Goal: Book appointment/travel/reservation

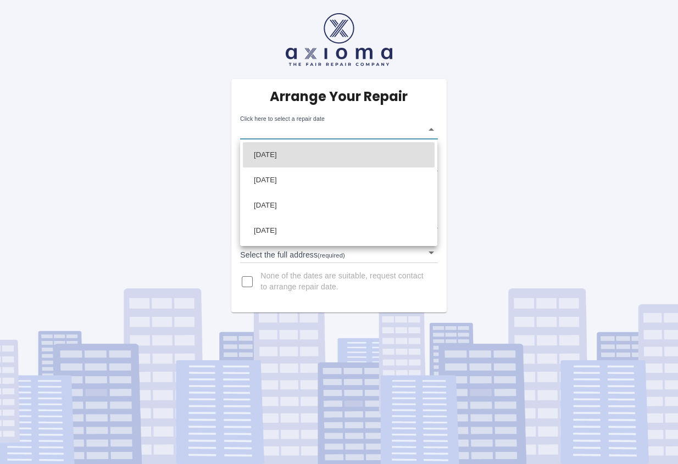
click at [430, 127] on body "Arrange Your Repair Click here to select a repair date ​ Phone Number   * 07527…" at bounding box center [339, 232] width 678 height 464
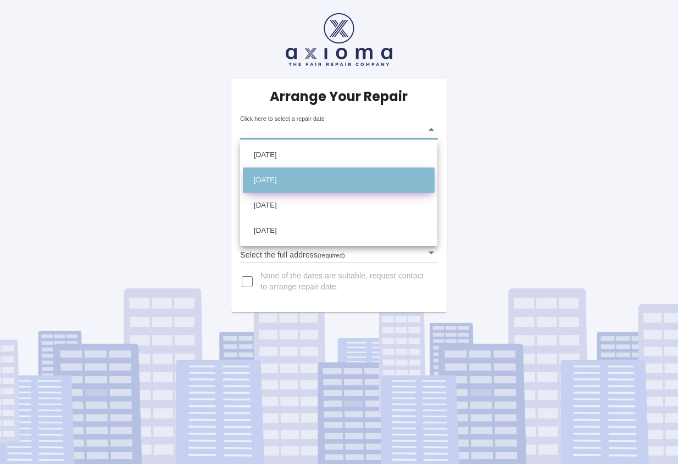
click at [304, 179] on li "Tue Oct 28 2025" at bounding box center [339, 179] width 192 height 25
type input "2025-10-28T00:00:00.000Z"
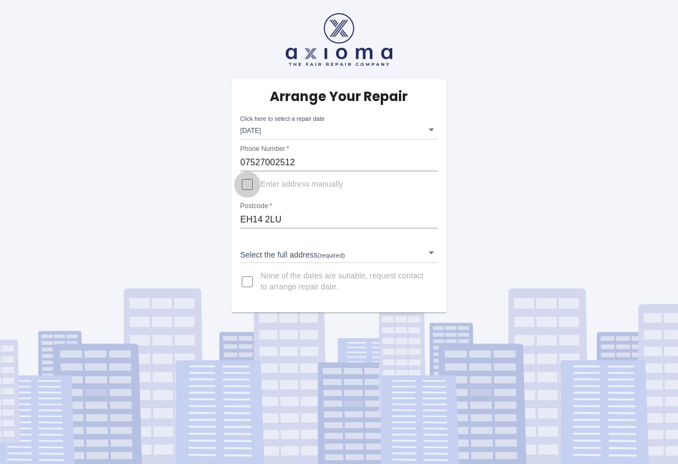
click at [248, 183] on input "Enter address manually" at bounding box center [247, 184] width 26 height 26
checkbox input "true"
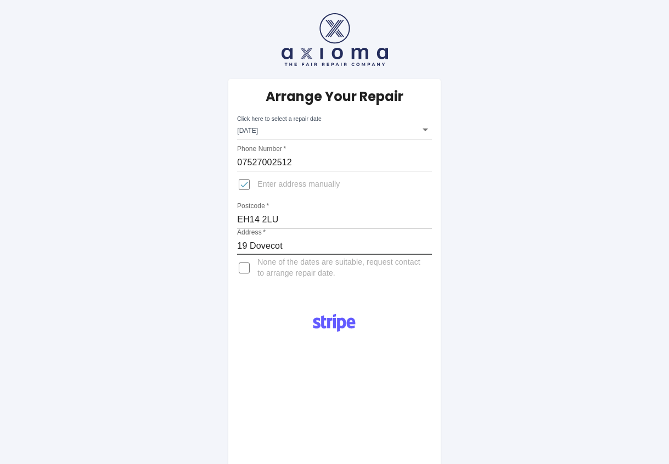
click at [288, 245] on input "19 Dovecot" at bounding box center [334, 246] width 194 height 18
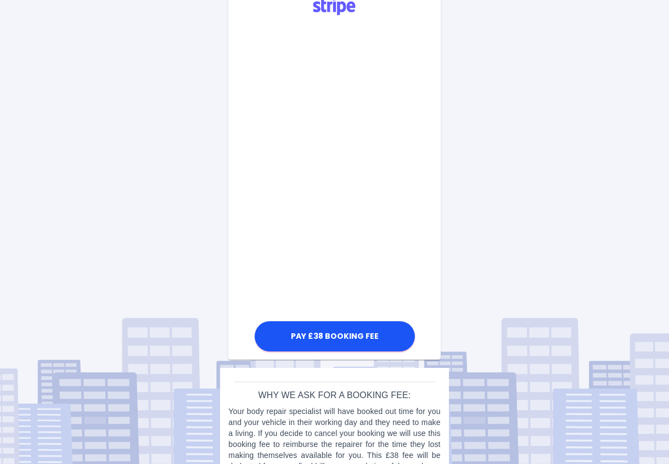
scroll to position [263, 0]
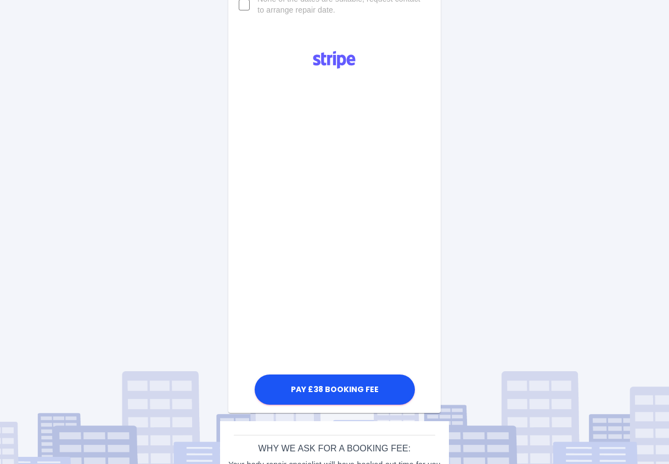
type input "19 Dovecot Grove, Edinburgh"
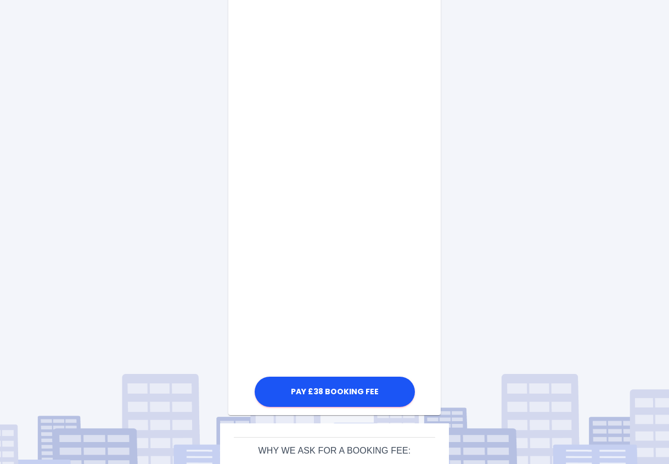
scroll to position [457, 0]
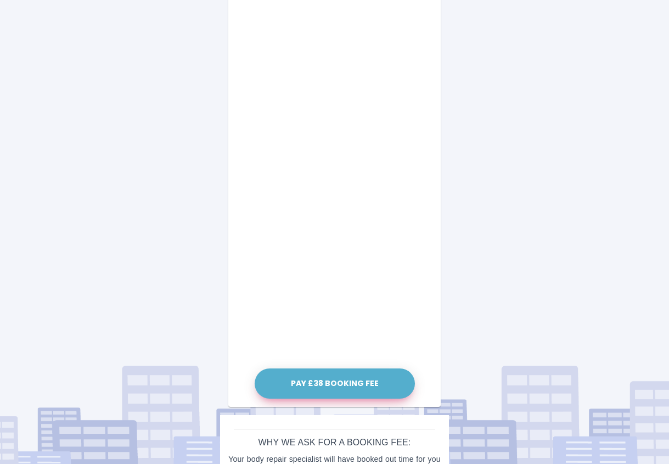
click at [277, 383] on button "Pay £38 Booking Fee" at bounding box center [335, 383] width 160 height 30
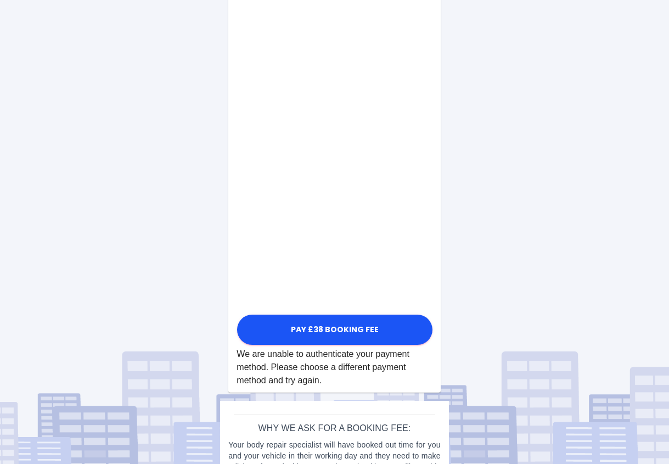
scroll to position [549, 0]
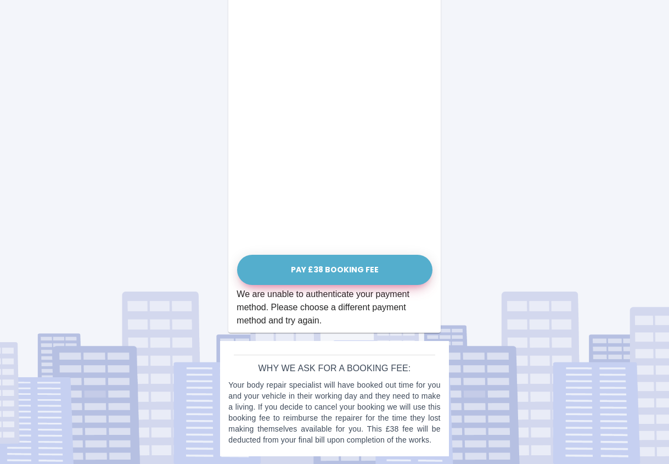
click at [340, 266] on button "Pay £38 Booking Fee" at bounding box center [334, 270] width 195 height 30
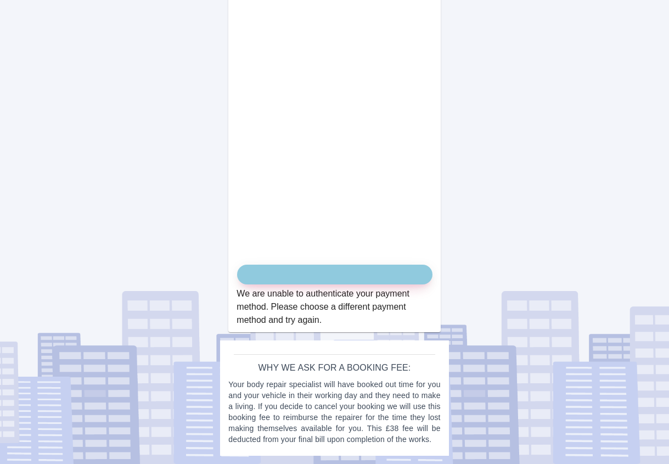
scroll to position [539, 0]
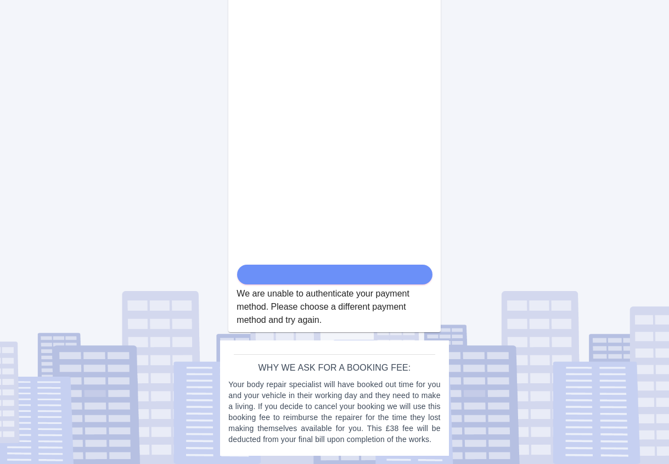
click at [345, 276] on form "We are unable to authenticate your payment method. Please choose a different pa…" at bounding box center [334, 63] width 195 height 527
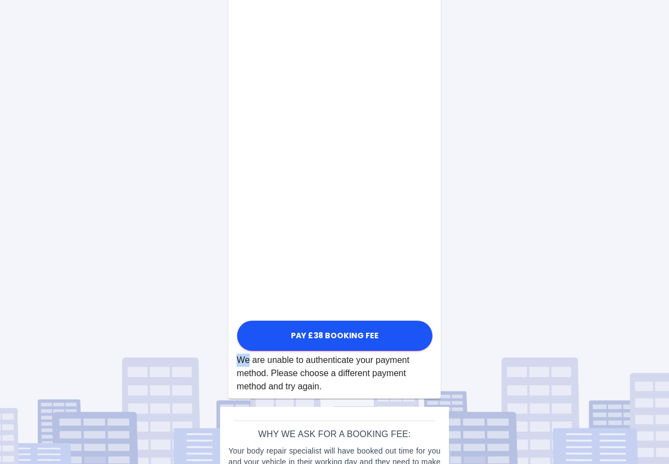
scroll to position [549, 0]
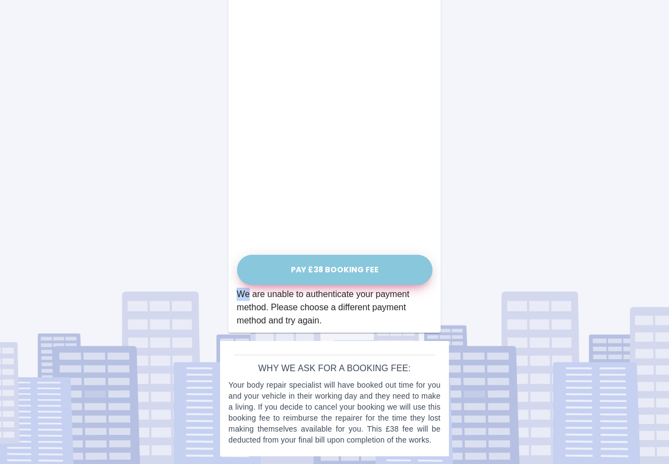
click at [323, 269] on button "Pay £38 Booking Fee" at bounding box center [334, 270] width 195 height 30
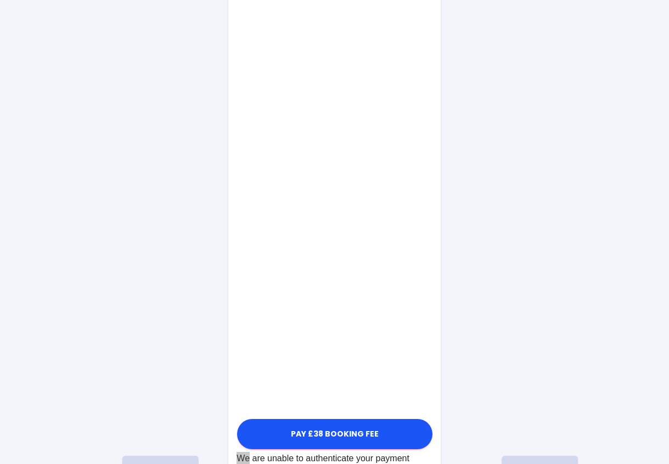
scroll to position [410, 0]
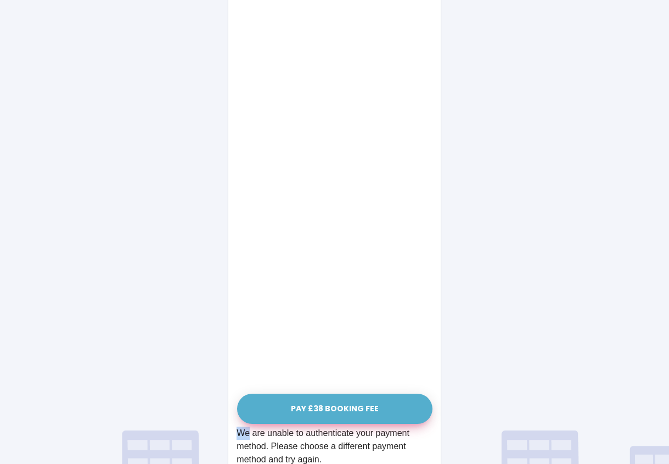
click at [355, 407] on button "Pay £38 Booking Fee" at bounding box center [334, 409] width 195 height 30
